Goal: Transaction & Acquisition: Book appointment/travel/reservation

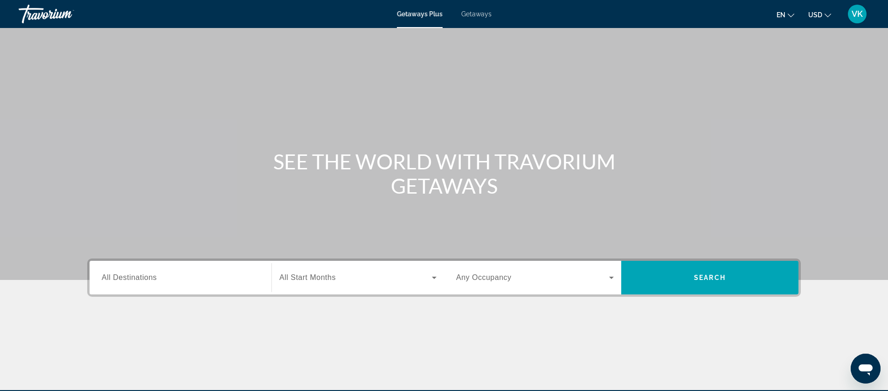
click at [482, 16] on span "Getaways" at bounding box center [476, 13] width 30 height 7
click at [124, 279] on span "All Destinations" at bounding box center [129, 277] width 55 height 8
click at [124, 279] on input "Destination All Destinations" at bounding box center [181, 277] width 158 height 11
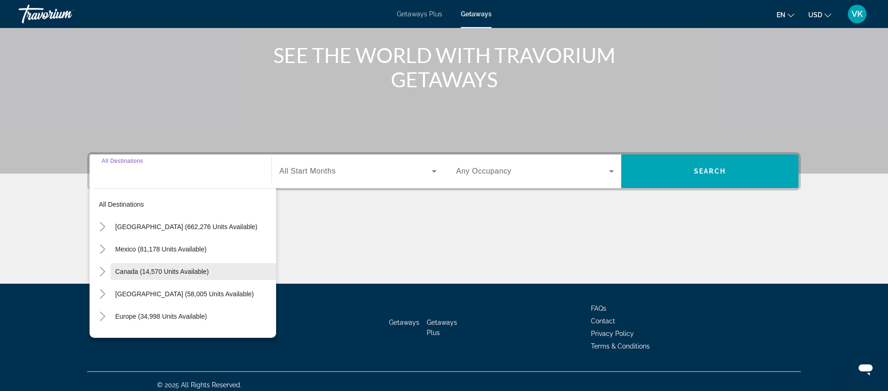
scroll to position [113, 0]
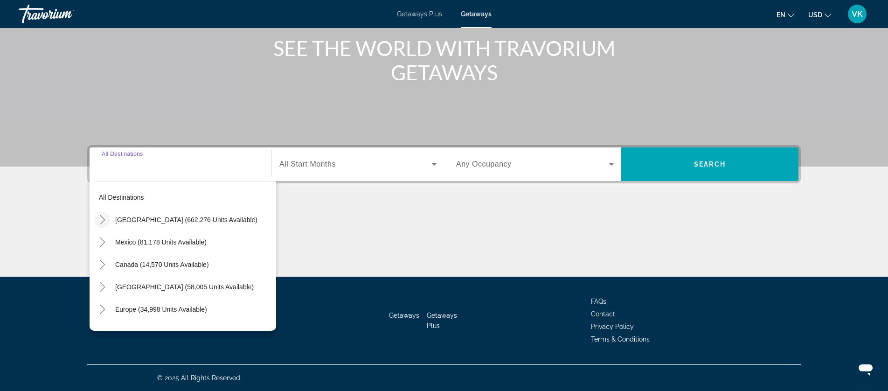
click at [101, 219] on icon "Toggle United States (662,276 units available)" at bounding box center [102, 219] width 9 height 9
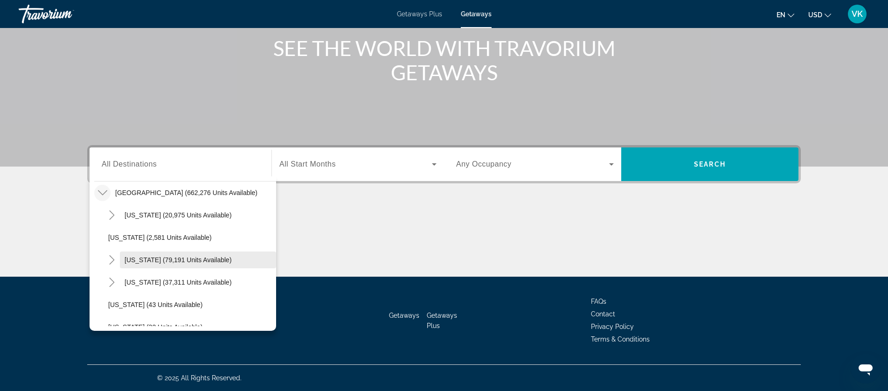
scroll to position [35, 0]
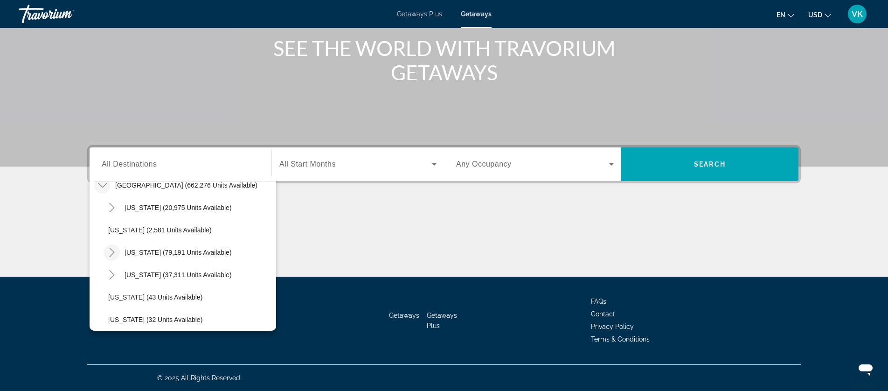
click at [113, 252] on icon "Toggle California (79,191 units available)" at bounding box center [111, 252] width 5 height 9
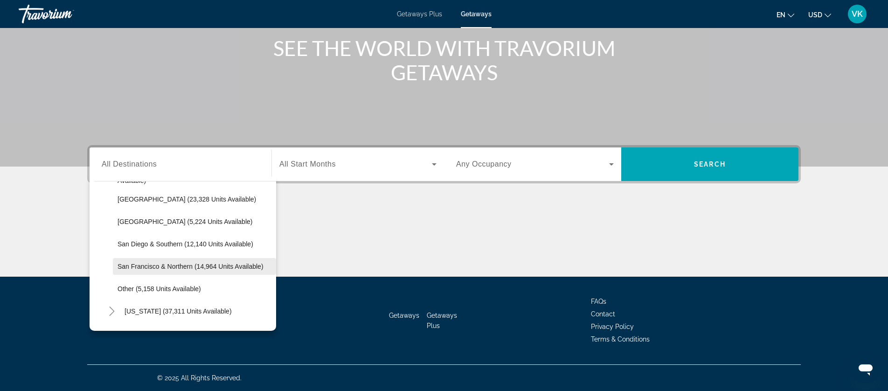
scroll to position [132, 0]
click at [172, 265] on span "San Francisco & Northern (14,964 units available)" at bounding box center [191, 267] width 146 height 7
type input "**********"
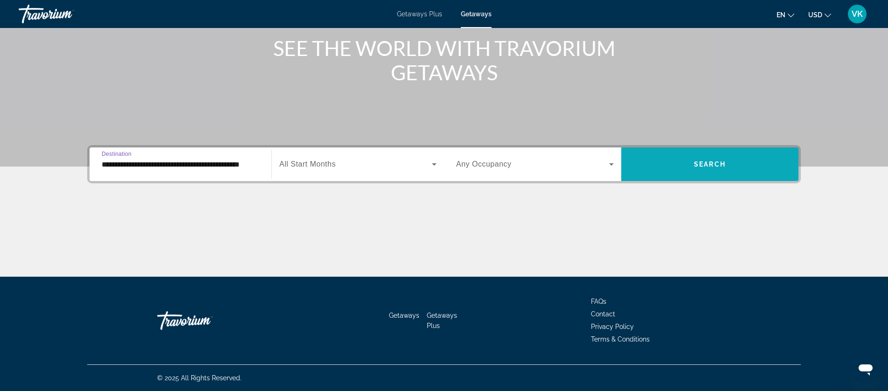
click at [662, 167] on span "Search widget" at bounding box center [709, 164] width 177 height 22
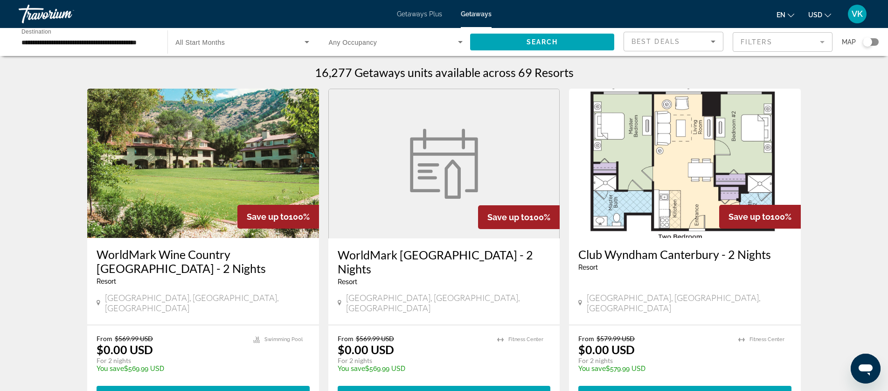
click at [771, 42] on mat-form-field "Filters" at bounding box center [783, 42] width 100 height 20
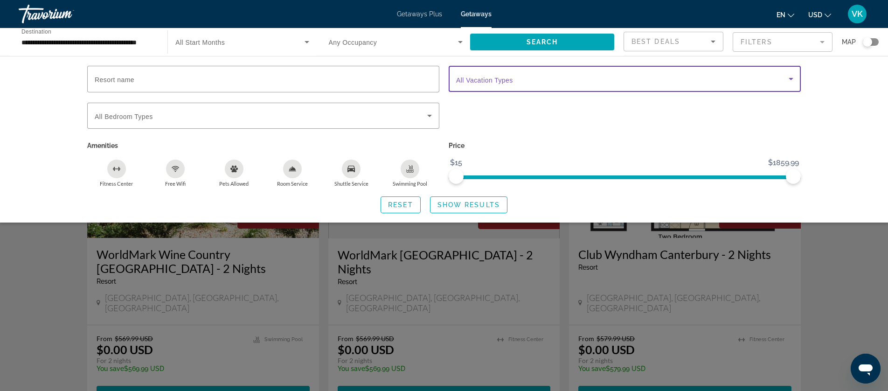
click at [559, 80] on span "Search widget" at bounding box center [622, 78] width 333 height 11
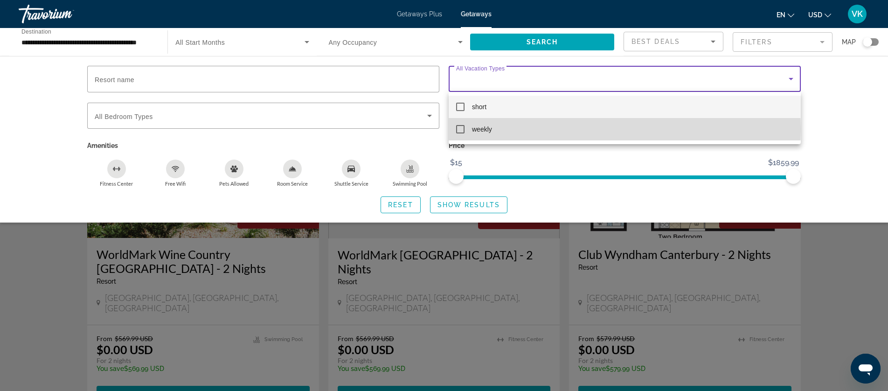
click at [482, 129] on span "weekly" at bounding box center [482, 129] width 20 height 11
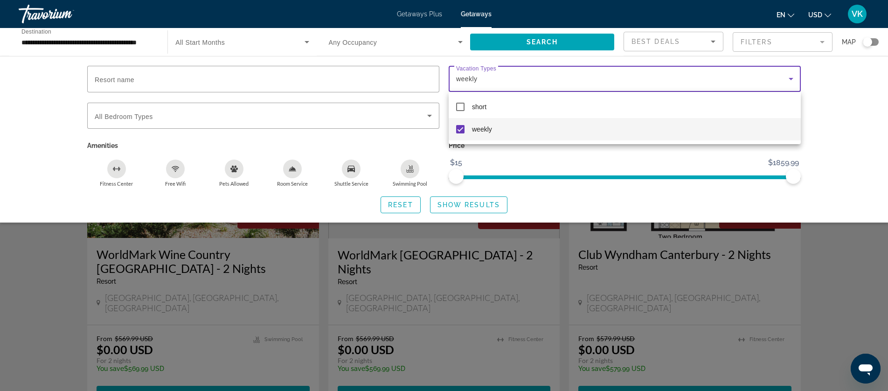
click at [466, 204] on div at bounding box center [444, 195] width 888 height 391
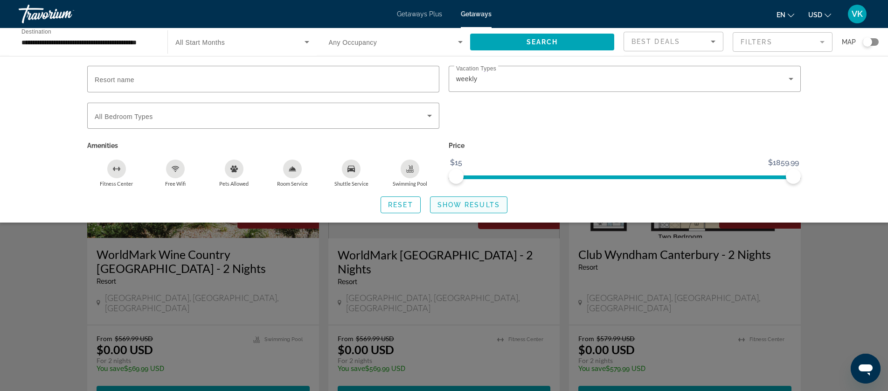
click at [460, 204] on span "Show Results" at bounding box center [469, 204] width 63 height 7
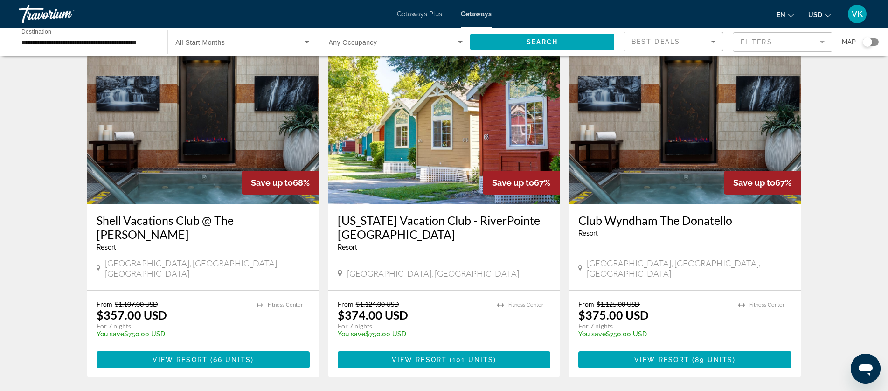
scroll to position [1058, 0]
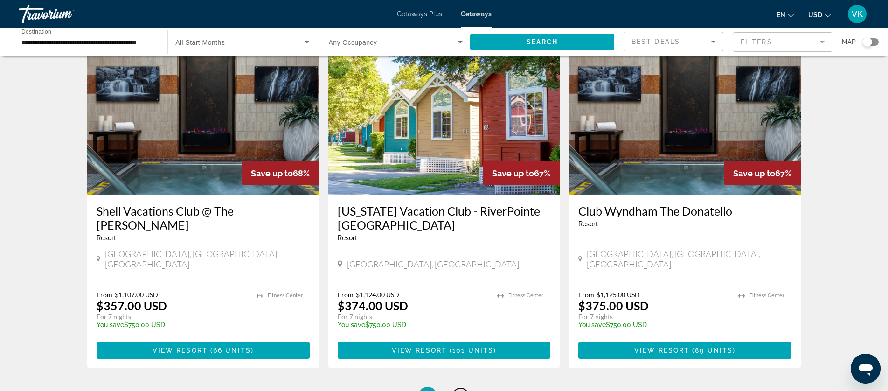
click at [461, 391] on span "2" at bounding box center [460, 396] width 5 height 10
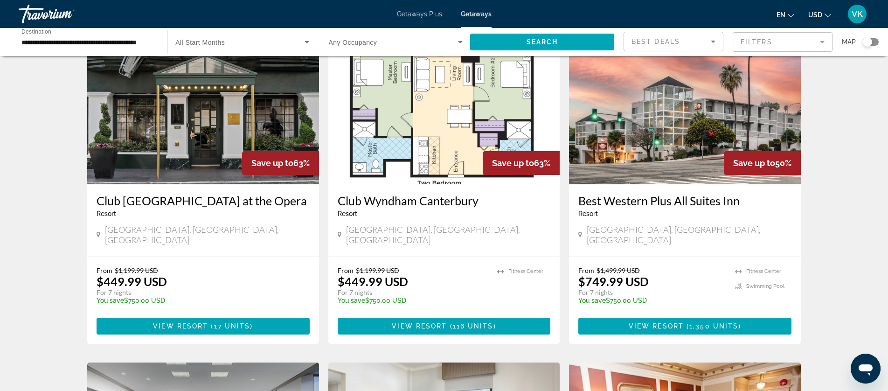
scroll to position [50, 0]
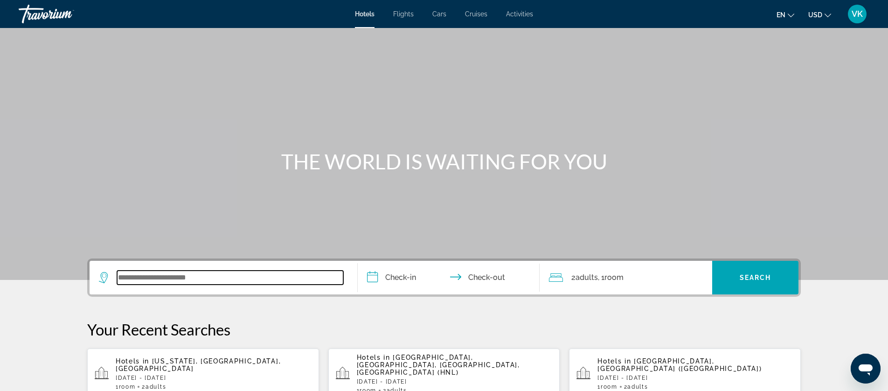
click at [130, 278] on input "Search widget" at bounding box center [230, 278] width 226 height 14
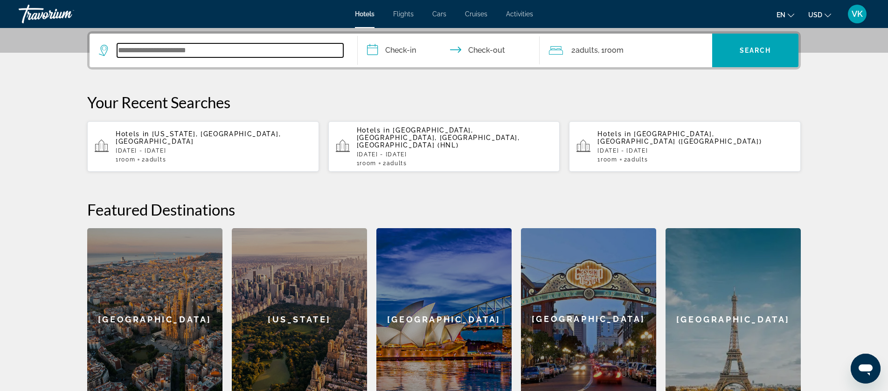
scroll to position [228, 0]
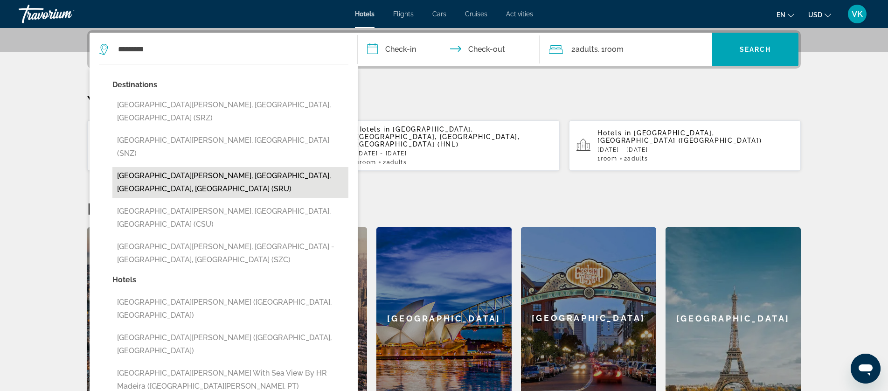
click at [186, 167] on button "[GEOGRAPHIC_DATA][PERSON_NAME], [GEOGRAPHIC_DATA], [GEOGRAPHIC_DATA], [GEOGRAPH…" at bounding box center [230, 182] width 236 height 31
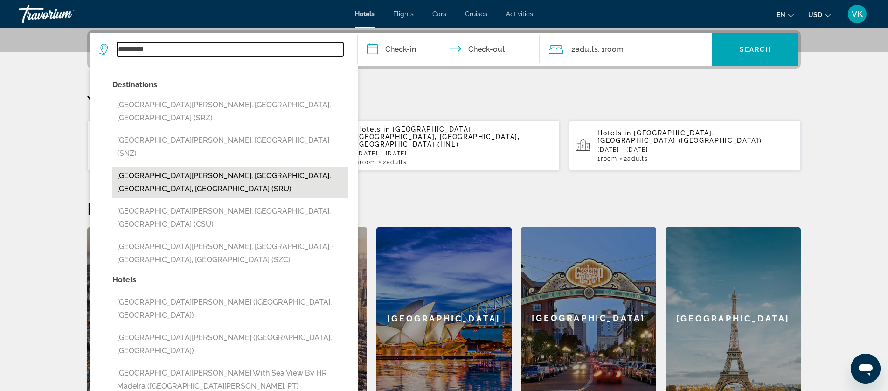
type input "**********"
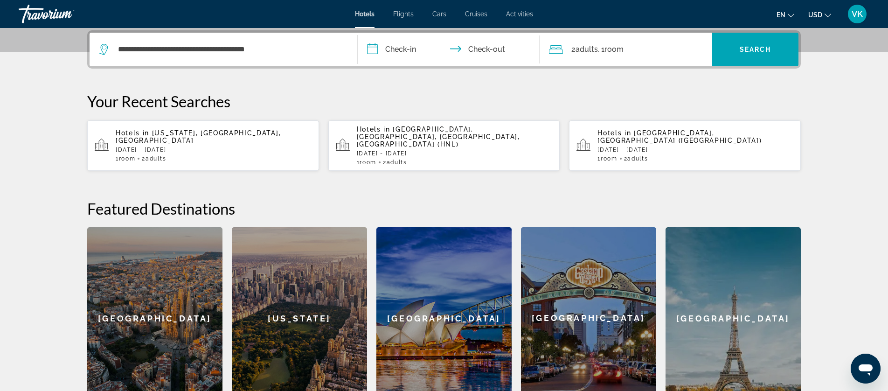
click at [404, 53] on input "**********" at bounding box center [451, 51] width 186 height 36
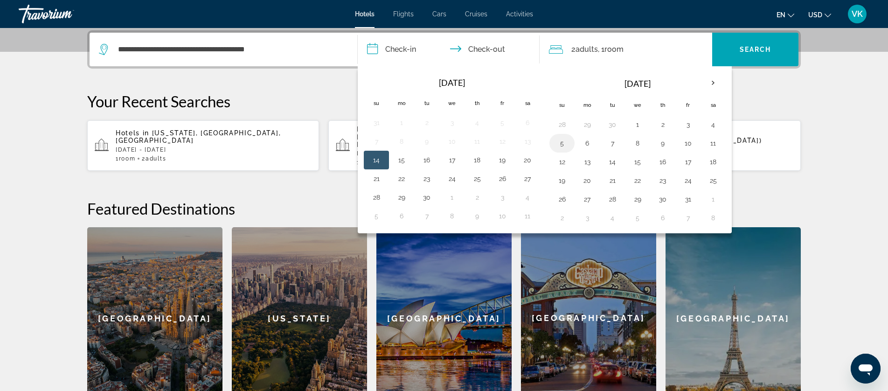
click at [563, 144] on button "5" at bounding box center [562, 143] width 15 height 13
click at [688, 141] on button "10" at bounding box center [688, 143] width 15 height 13
type input "**********"
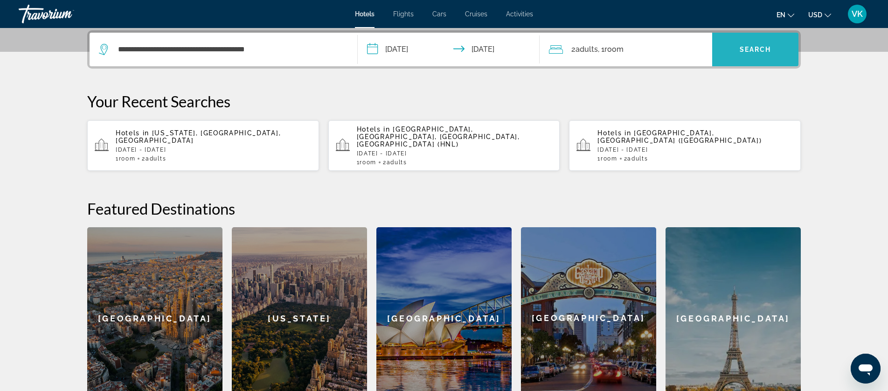
click at [757, 52] on span "Search" at bounding box center [756, 49] width 32 height 7
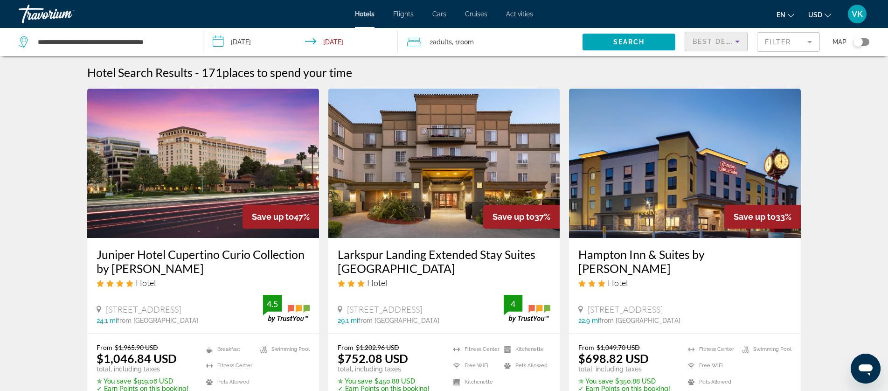
click at [738, 40] on icon "Sort by" at bounding box center [737, 41] width 11 height 11
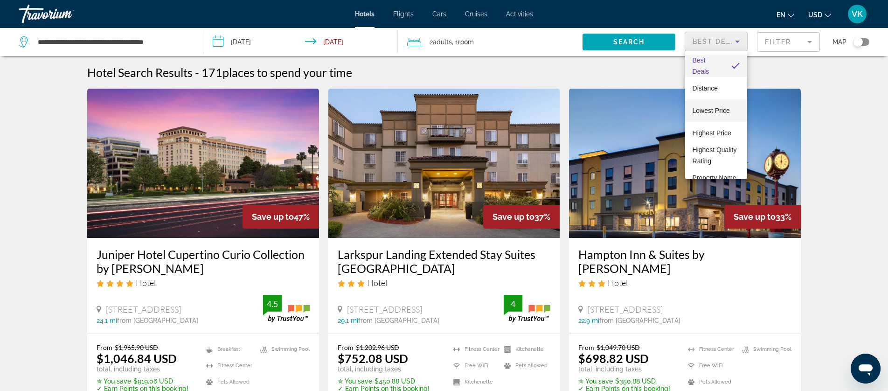
click at [719, 110] on span "Lowest Price" at bounding box center [711, 110] width 37 height 7
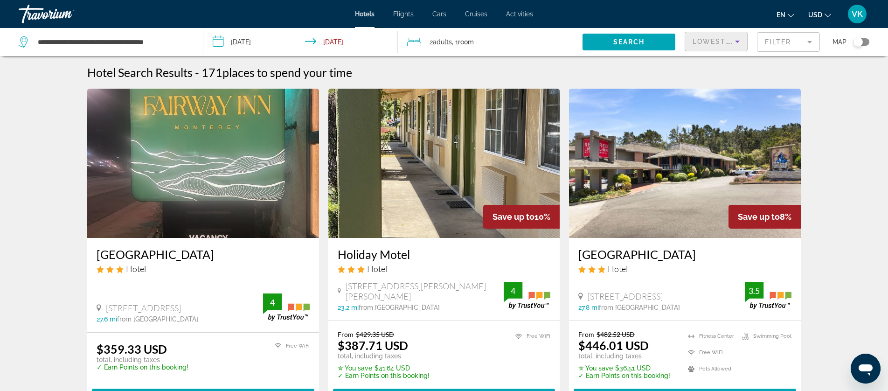
click at [737, 42] on icon "Sort by" at bounding box center [737, 42] width 5 height 2
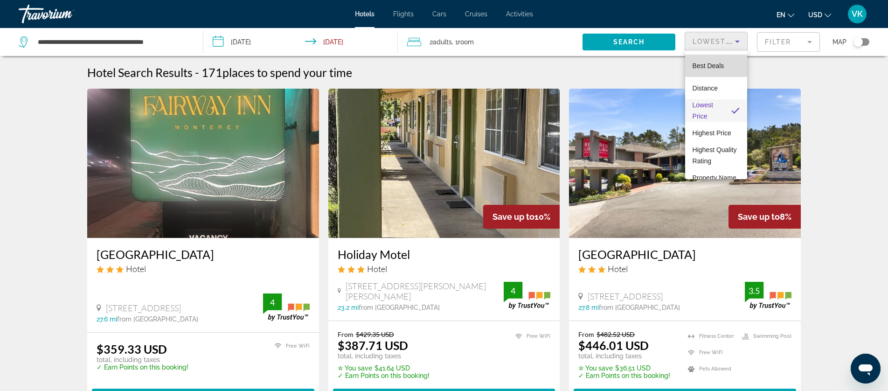
click at [709, 66] on span "Best Deals" at bounding box center [709, 65] width 32 height 7
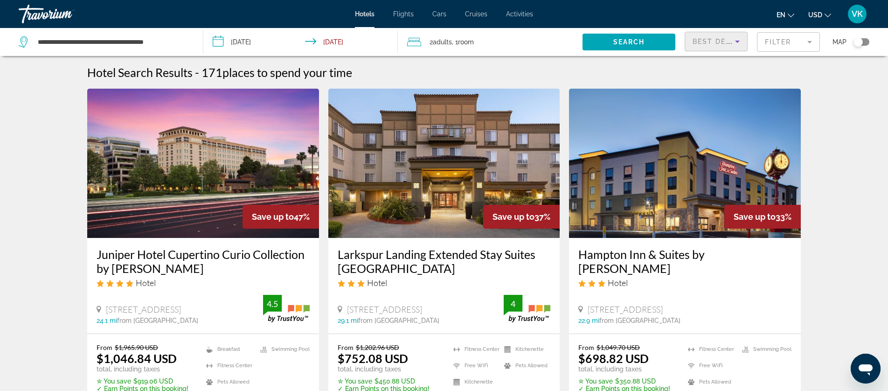
scroll to position [5, 0]
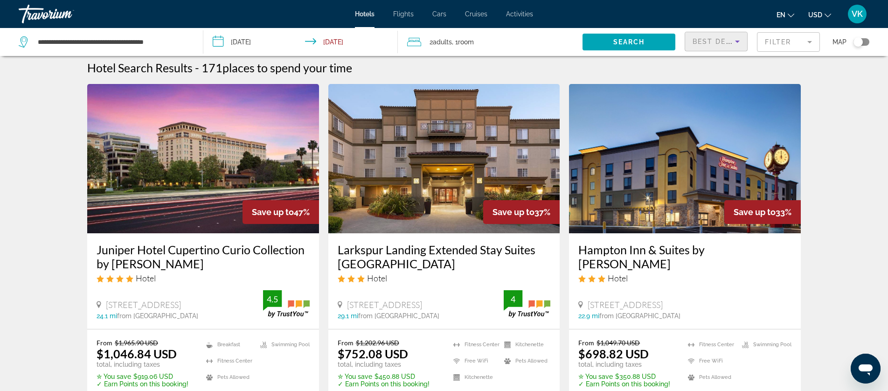
click at [739, 38] on icon "Sort by" at bounding box center [737, 41] width 11 height 11
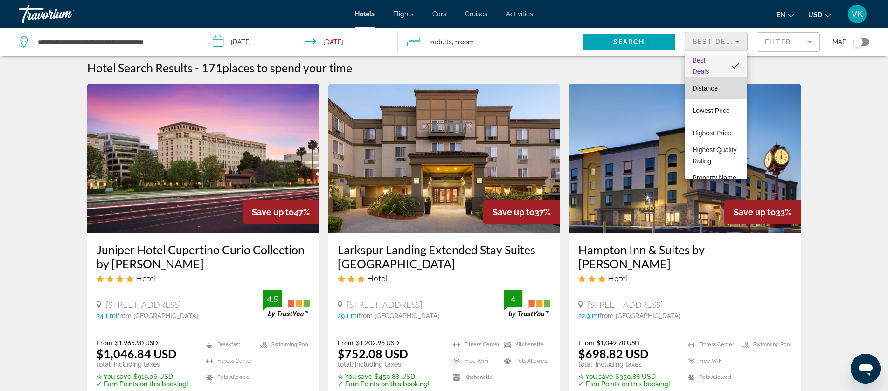
click at [716, 89] on span "Distance" at bounding box center [705, 87] width 25 height 7
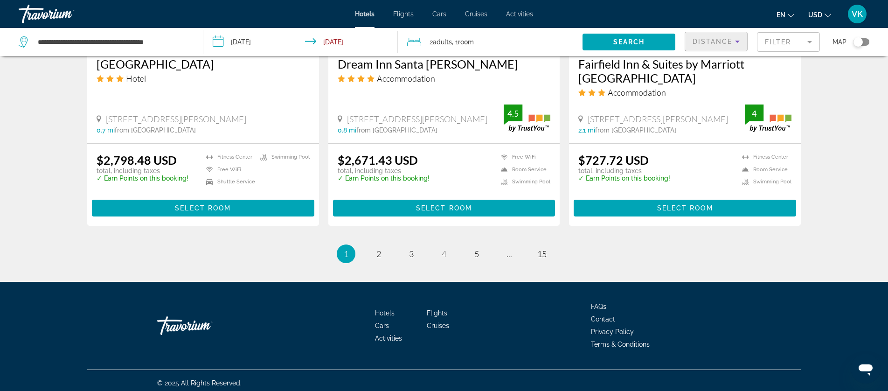
scroll to position [1246, 0]
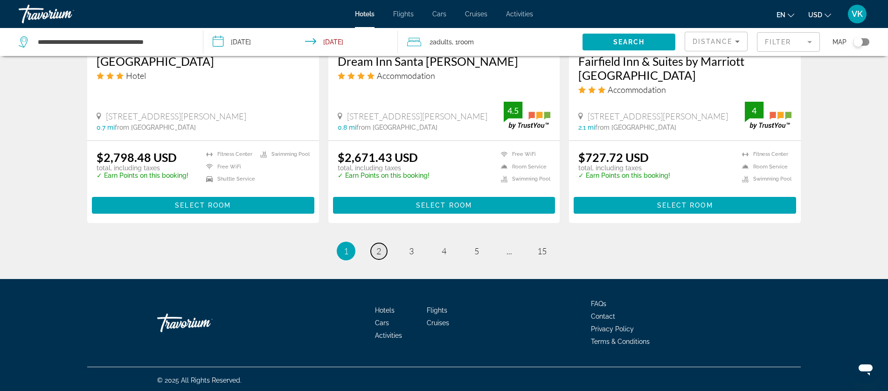
click at [382, 250] on link "page 2" at bounding box center [379, 251] width 16 height 16
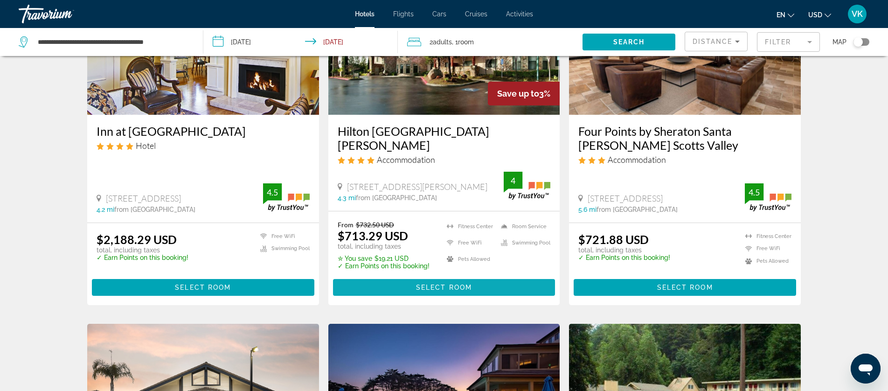
scroll to position [480, 0]
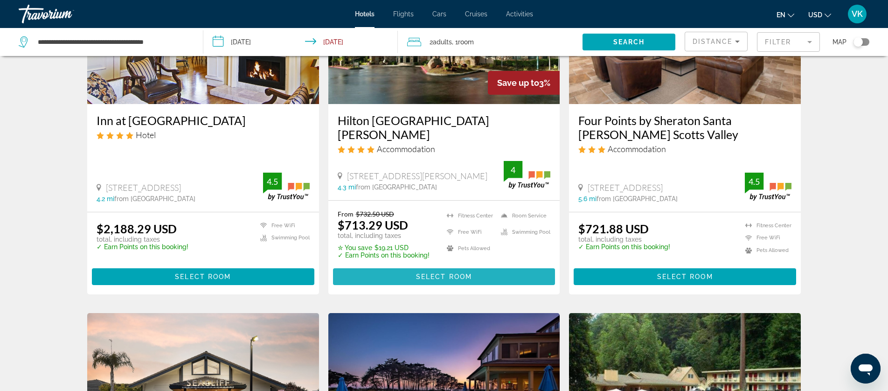
click at [443, 273] on span "Select Room" at bounding box center [444, 276] width 56 height 7
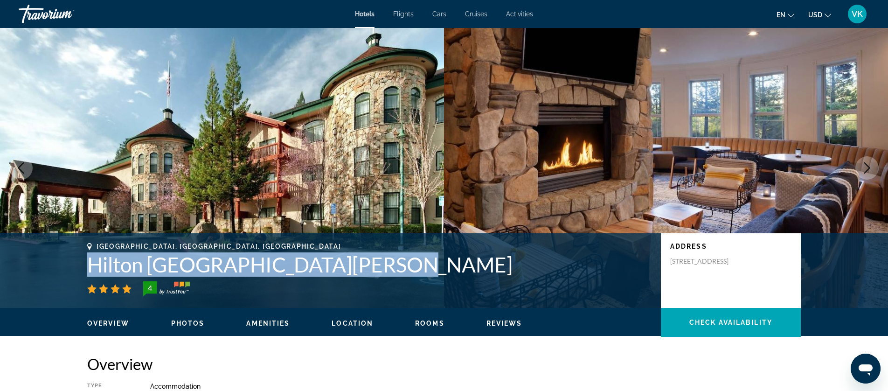
drag, startPoint x: 89, startPoint y: 264, endPoint x: 381, endPoint y: 264, distance: 292.6
click at [382, 264] on h1 "Hilton [GEOGRAPHIC_DATA][PERSON_NAME]" at bounding box center [369, 264] width 565 height 24
copy h1 "Hilton [GEOGRAPHIC_DATA][PERSON_NAME]"
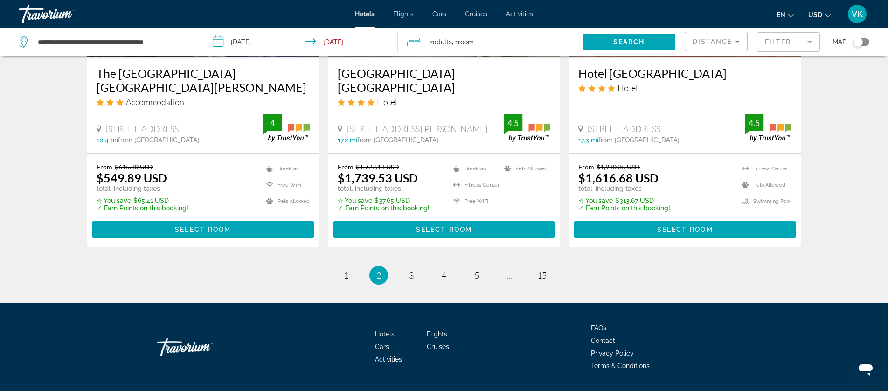
scroll to position [1233, 0]
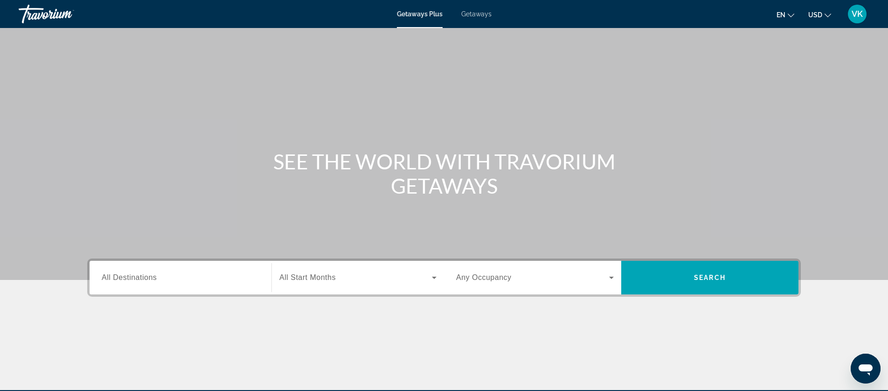
click at [472, 14] on span "Getaways" at bounding box center [476, 13] width 30 height 7
click at [857, 16] on span "VK" at bounding box center [857, 13] width 11 height 9
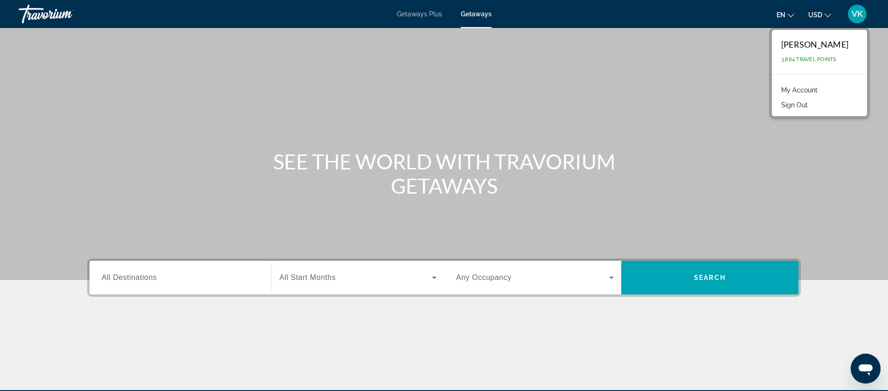
click at [802, 90] on link "My Account" at bounding box center [800, 90] width 46 height 12
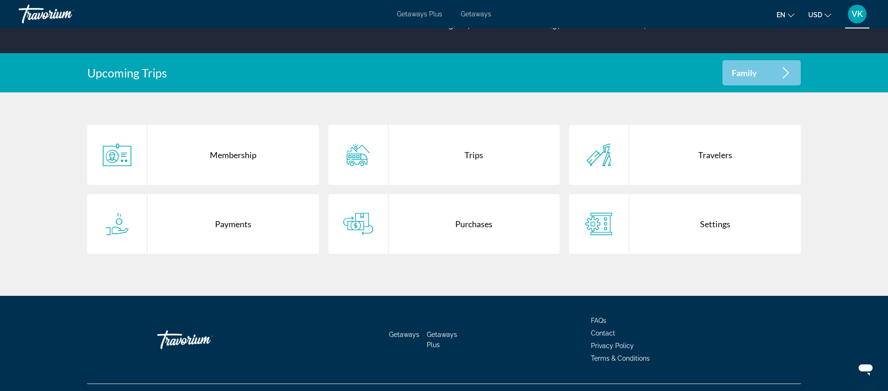
scroll to position [157, 0]
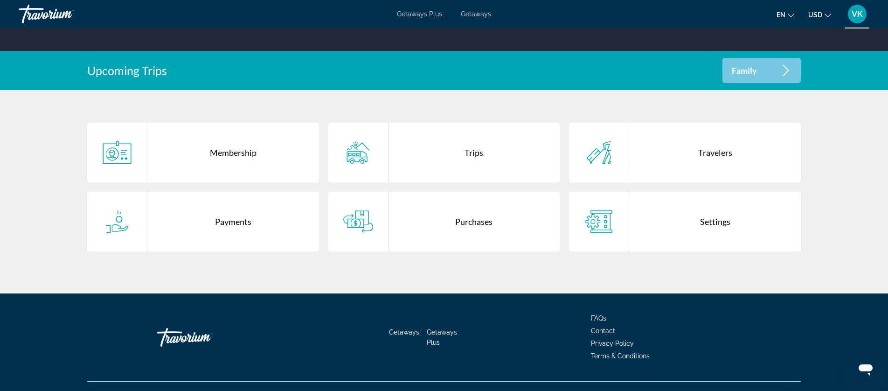
click at [478, 222] on div "Purchases" at bounding box center [475, 222] width 172 height 60
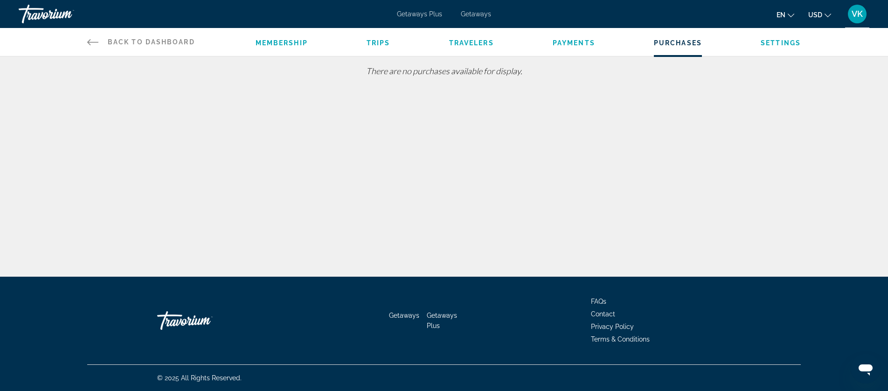
click at [857, 14] on span "VK" at bounding box center [857, 13] width 11 height 9
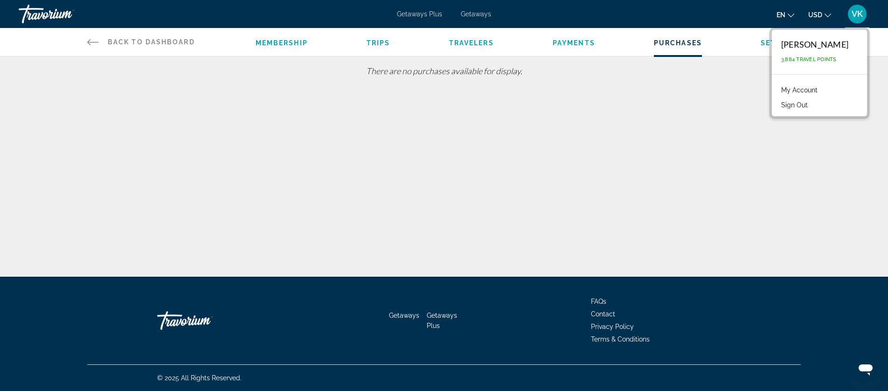
click at [805, 89] on link "My Account" at bounding box center [800, 90] width 46 height 12
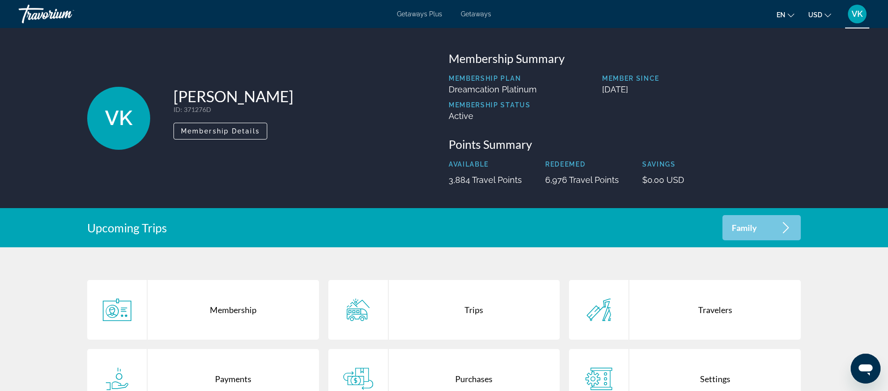
click at [475, 308] on div "Trips" at bounding box center [475, 310] width 172 height 60
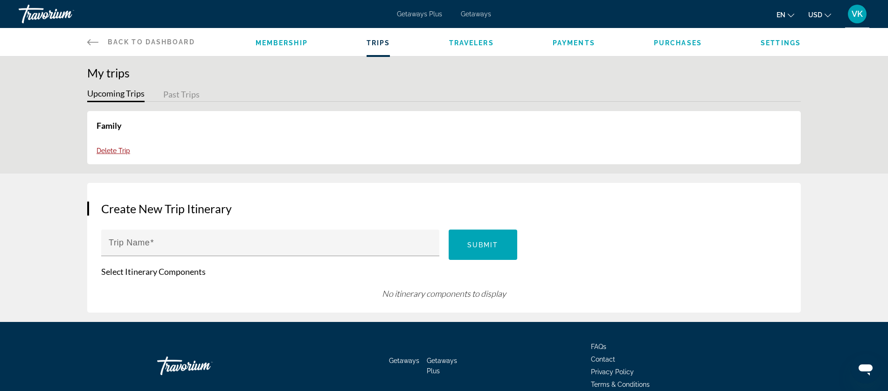
click at [422, 13] on span "Getaways Plus" at bounding box center [419, 13] width 45 height 7
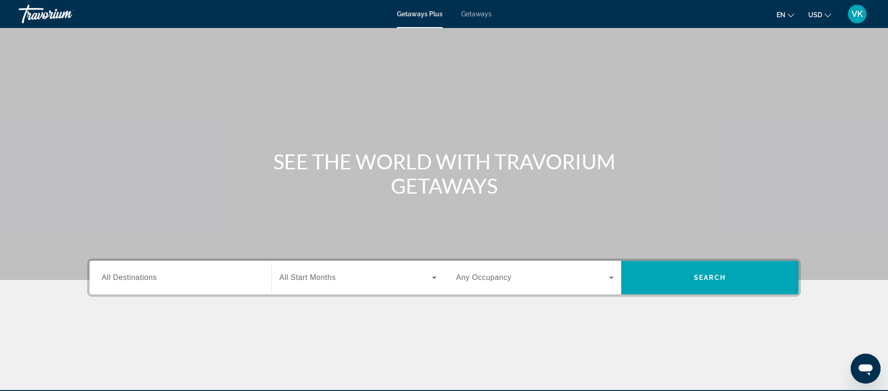
click at [858, 17] on span "VK" at bounding box center [857, 13] width 11 height 9
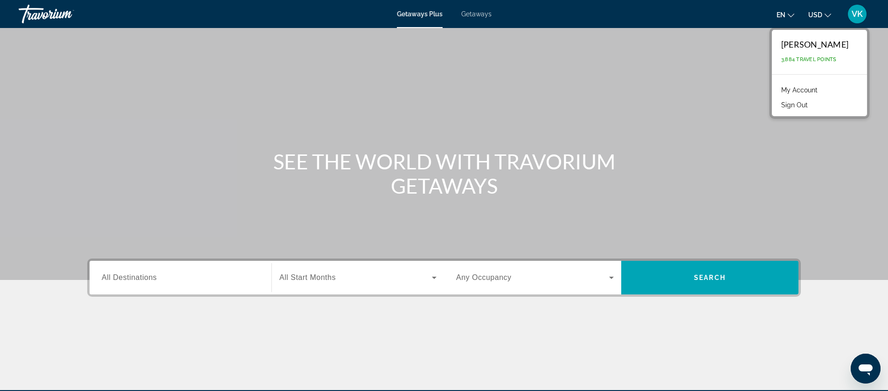
click at [793, 92] on link "My Account" at bounding box center [800, 90] width 46 height 12
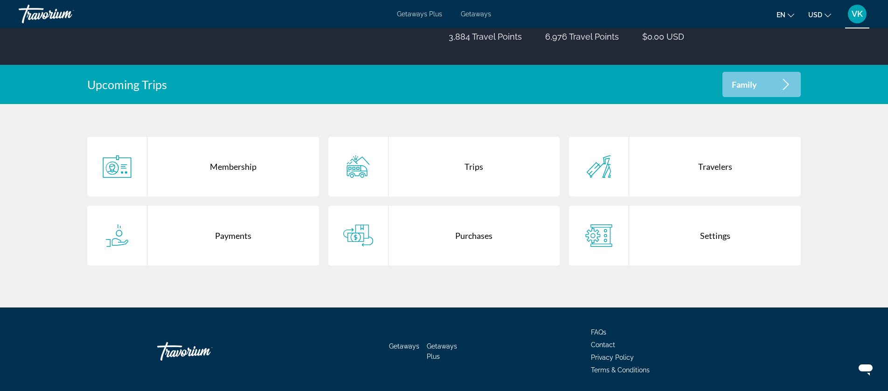
scroll to position [146, 0]
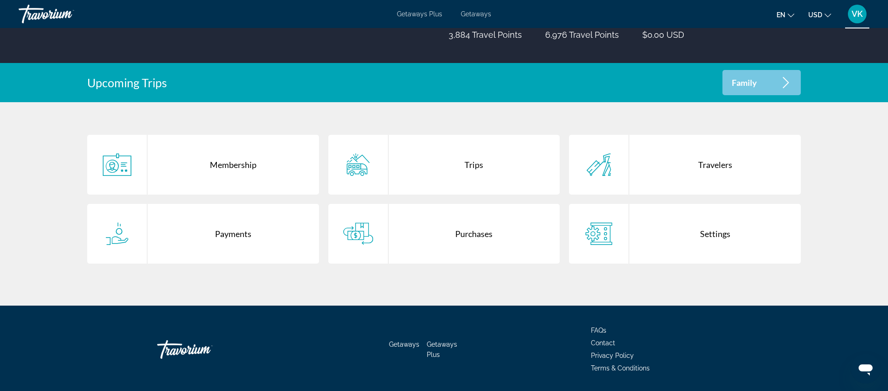
click at [471, 234] on div "Purchases" at bounding box center [475, 234] width 172 height 60
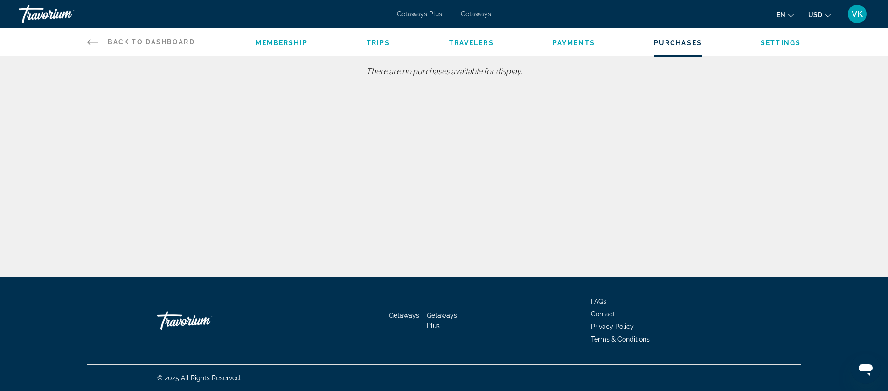
click at [859, 14] on span "VK" at bounding box center [857, 13] width 11 height 9
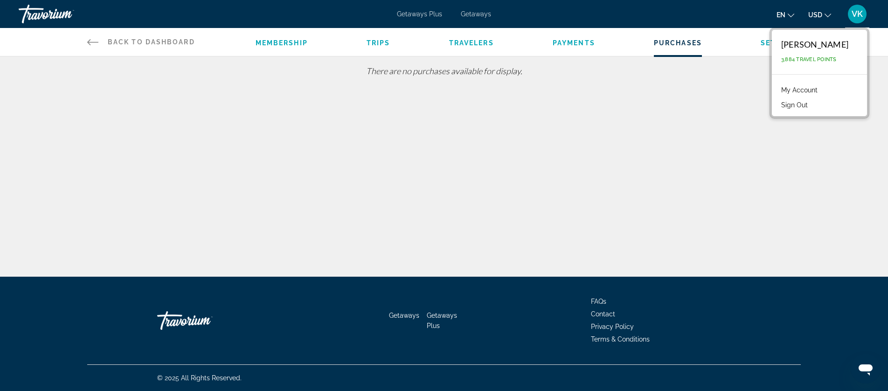
click at [94, 42] on icon "Main content" at bounding box center [92, 42] width 11 height 6
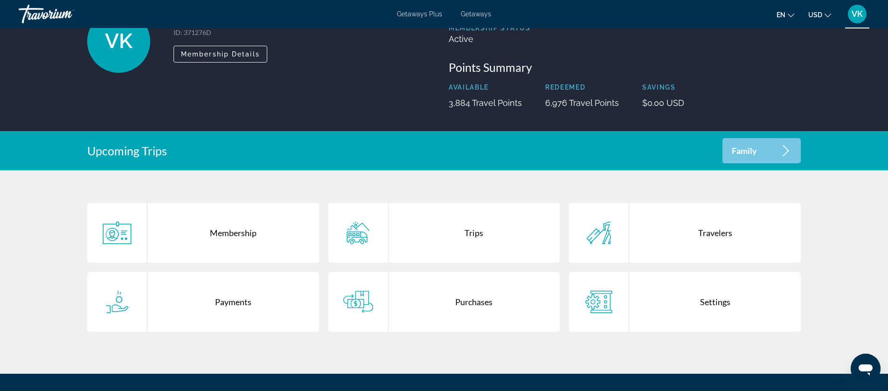
scroll to position [91, 0]
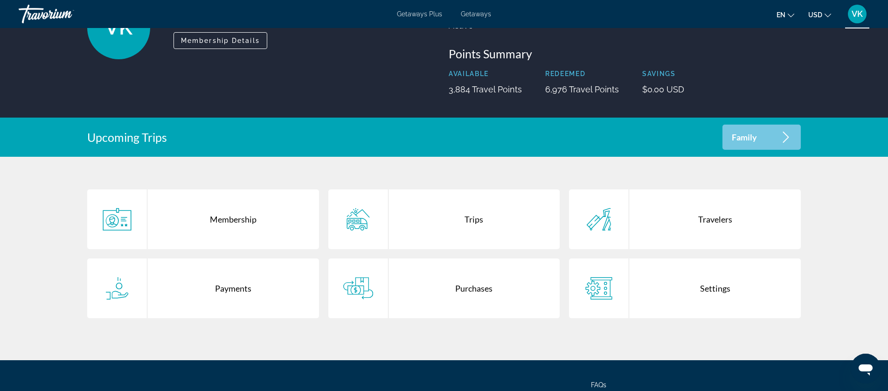
click at [243, 287] on div "Payments" at bounding box center [233, 288] width 172 height 60
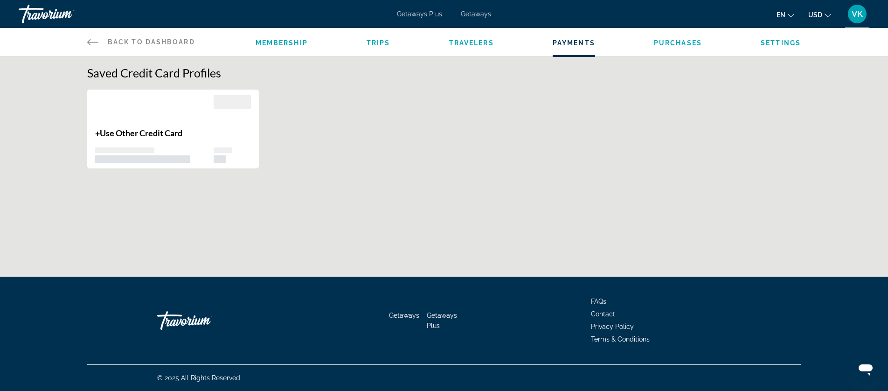
click at [160, 37] on link "Back to Dashboard Dashboard" at bounding box center [141, 42] width 108 height 28
